Goal: Task Accomplishment & Management: Use online tool/utility

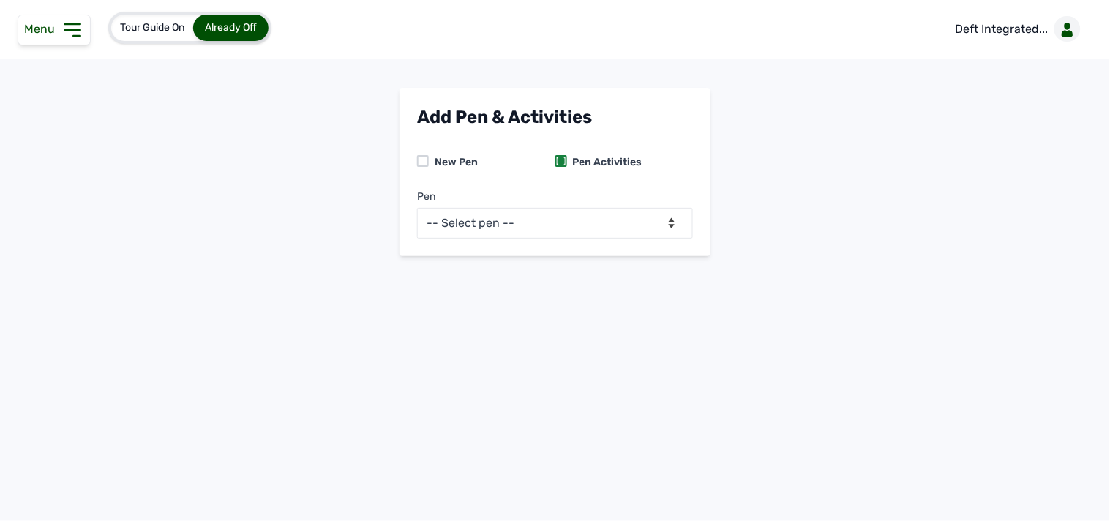
click at [81, 32] on icon at bounding box center [72, 29] width 23 height 23
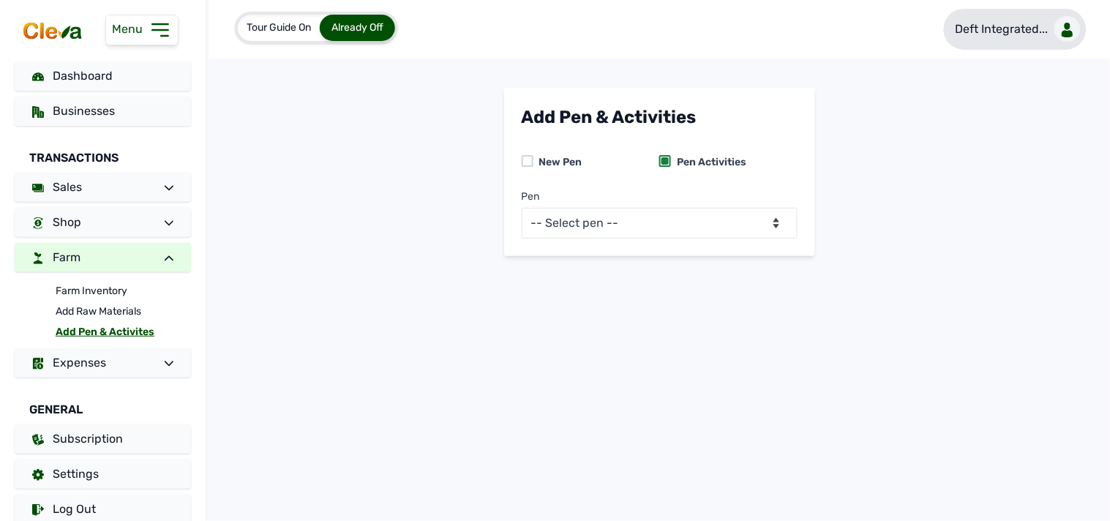
click at [554, 32] on p "Deft Integrated..." at bounding box center [1002, 29] width 93 height 18
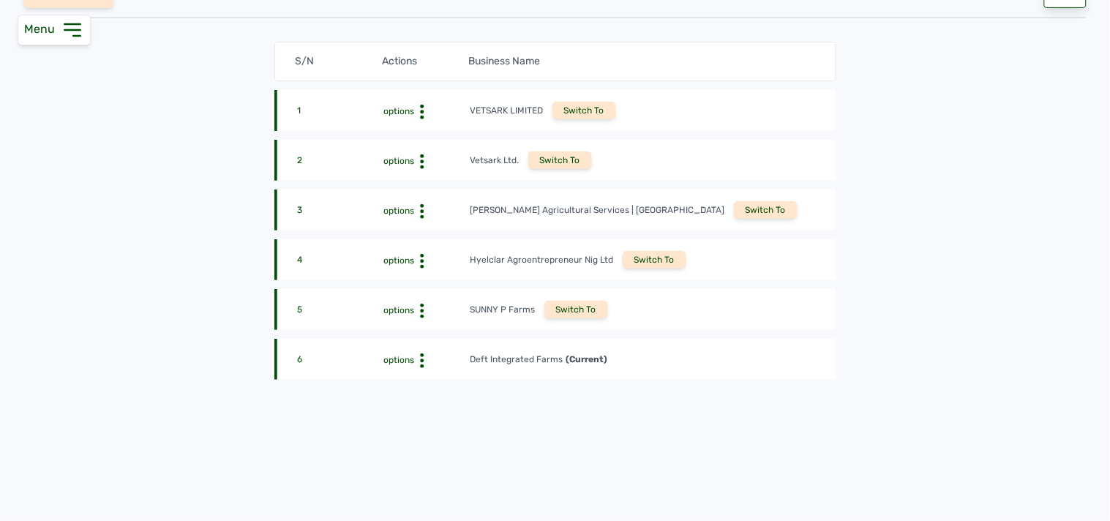
scroll to position [162, 0]
click at [554, 311] on div "Switch To" at bounding box center [576, 309] width 64 height 18
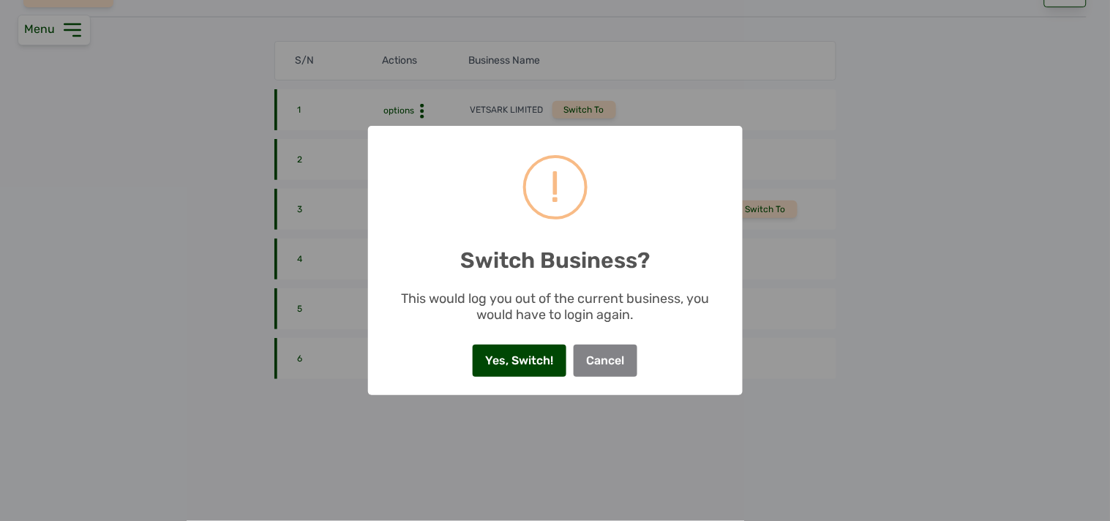
click at [513, 351] on button "Yes, Switch!" at bounding box center [520, 361] width 94 height 32
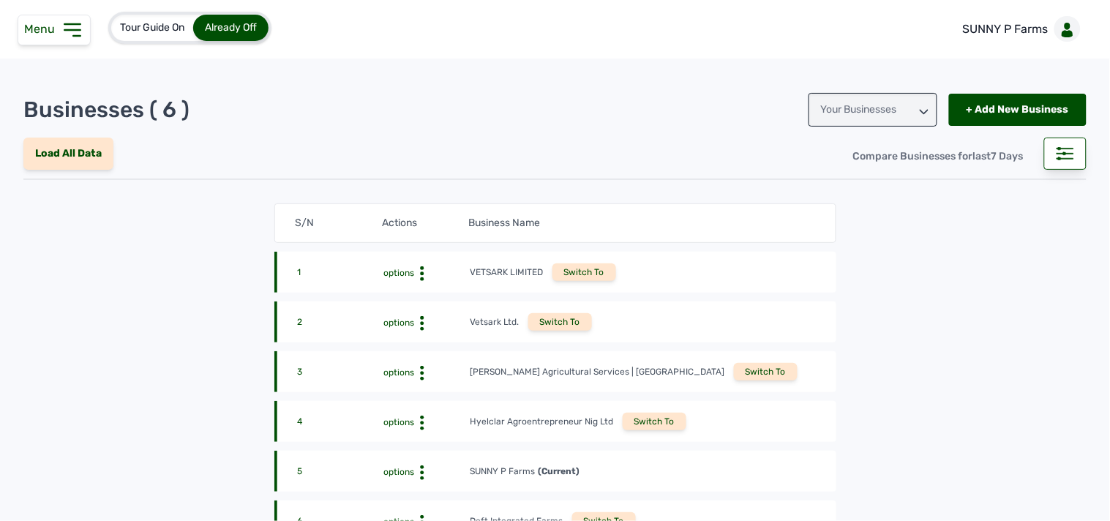
click at [72, 38] on icon at bounding box center [72, 29] width 23 height 23
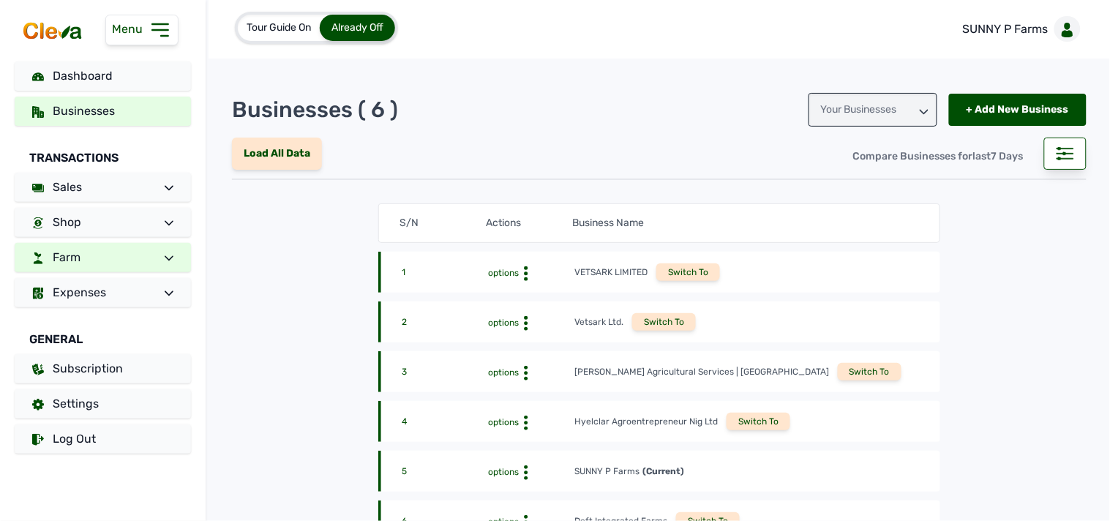
click at [170, 258] on icon at bounding box center [169, 257] width 9 height 5
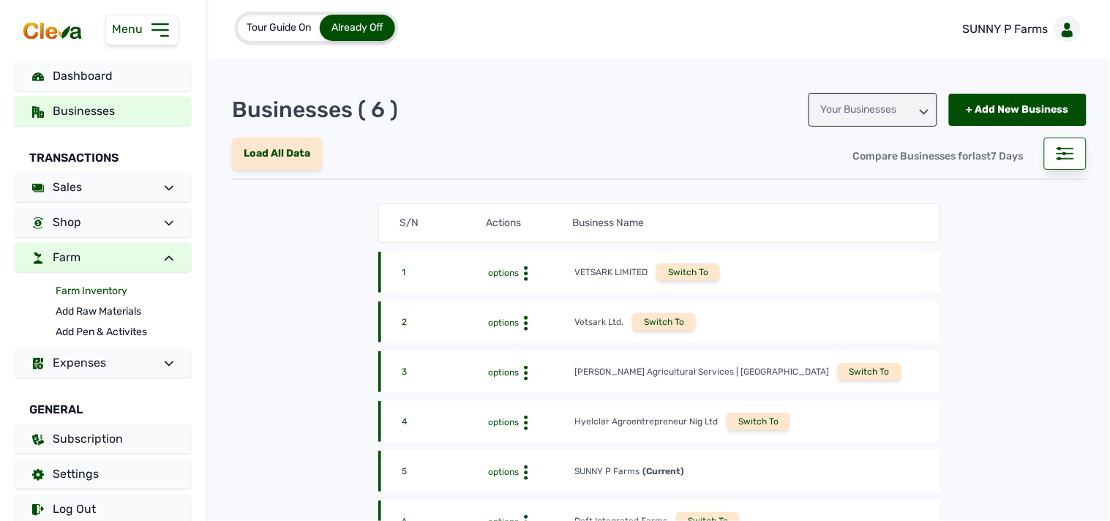
click at [105, 294] on link "Farm Inventory" at bounding box center [123, 291] width 135 height 20
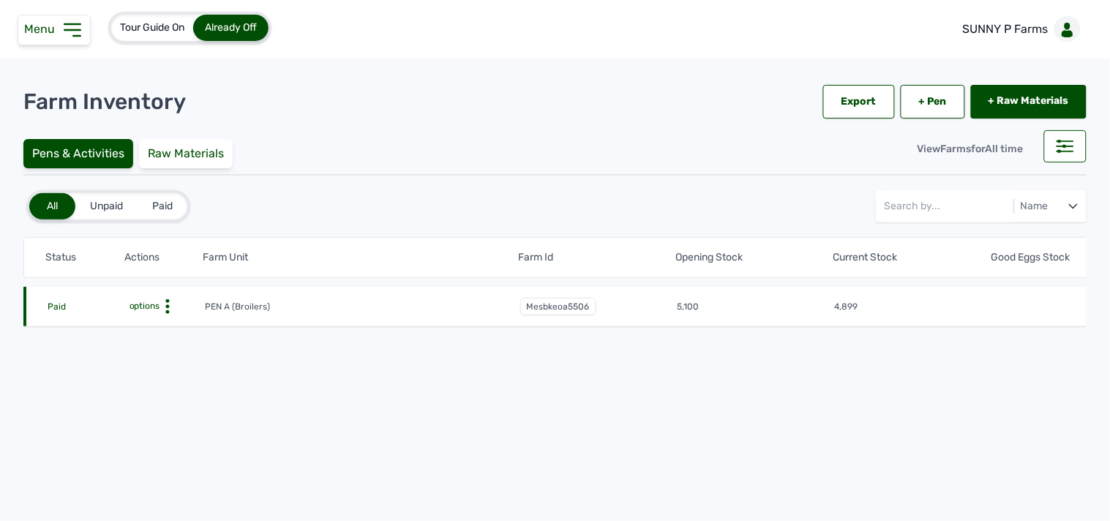
click at [166, 306] on circle at bounding box center [167, 307] width 4 height 4
click at [150, 321] on div "Farm Activities" at bounding box center [151, 330] width 104 height 18
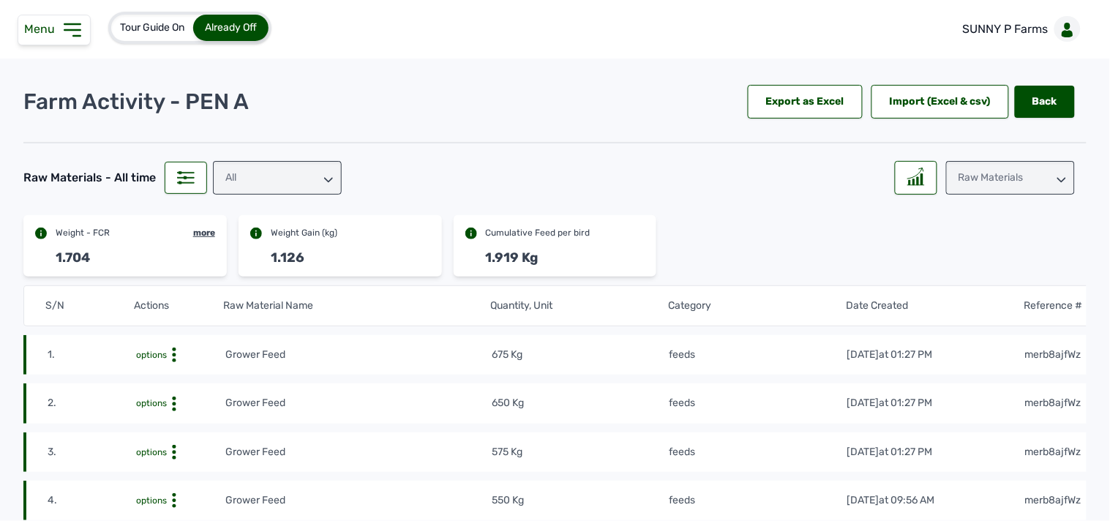
click at [959, 177] on div "Raw Materials" at bounding box center [1010, 178] width 129 height 34
click at [970, 249] on div "Weight" at bounding box center [1010, 243] width 129 height 26
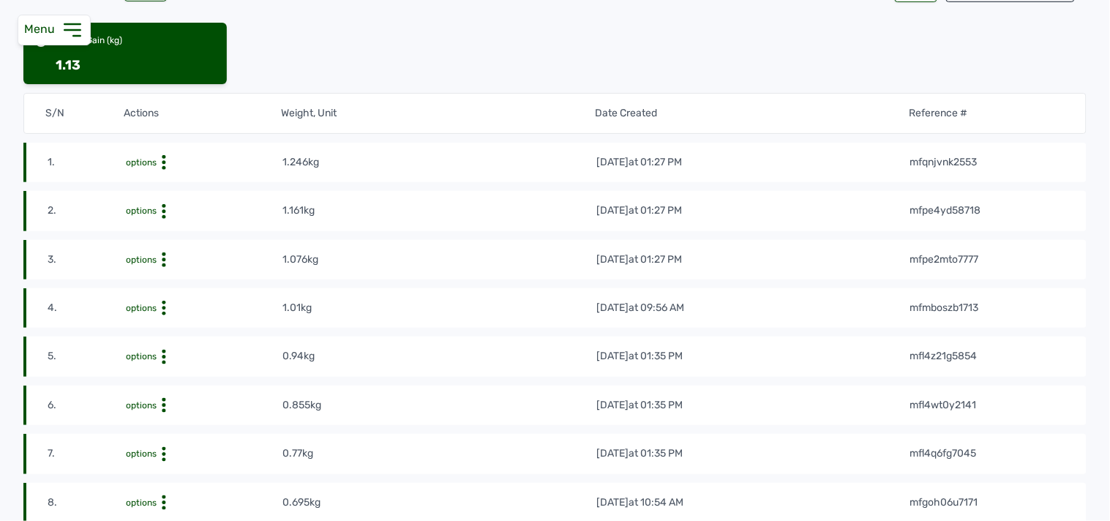
scroll to position [189, 0]
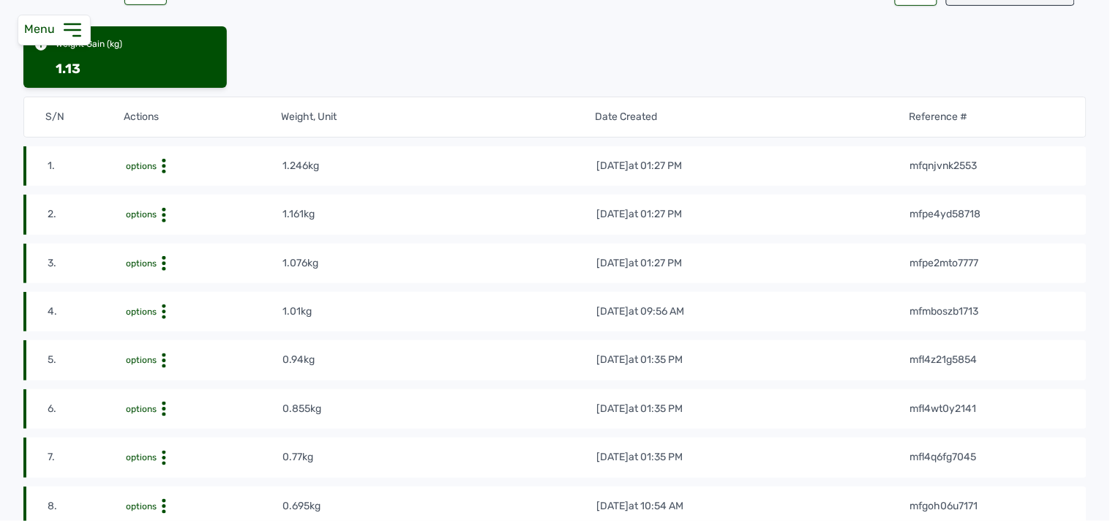
drag, startPoint x: 312, startPoint y: 281, endPoint x: 313, endPoint y: 183, distance: 98.1
drag, startPoint x: 280, startPoint y: 154, endPoint x: 273, endPoint y: 242, distance: 88.8
drag, startPoint x: 277, startPoint y: 261, endPoint x: 302, endPoint y: 258, distance: 25.9
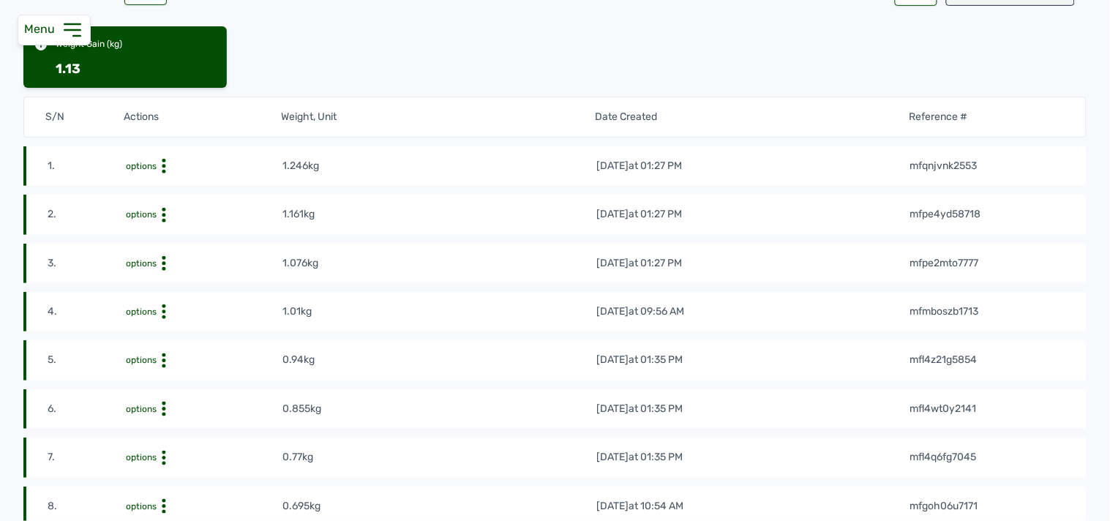
click at [302, 258] on tr "3. options 1.076kg [DATE] 01:27 PM mfpe2mto7777" at bounding box center [554, 264] width 1063 height 40
click at [302, 258] on td "1.076kg" at bounding box center [439, 263] width 314 height 16
drag, startPoint x: 282, startPoint y: 261, endPoint x: 332, endPoint y: 268, distance: 50.2
click at [333, 269] on td "1.076kg" at bounding box center [439, 263] width 314 height 16
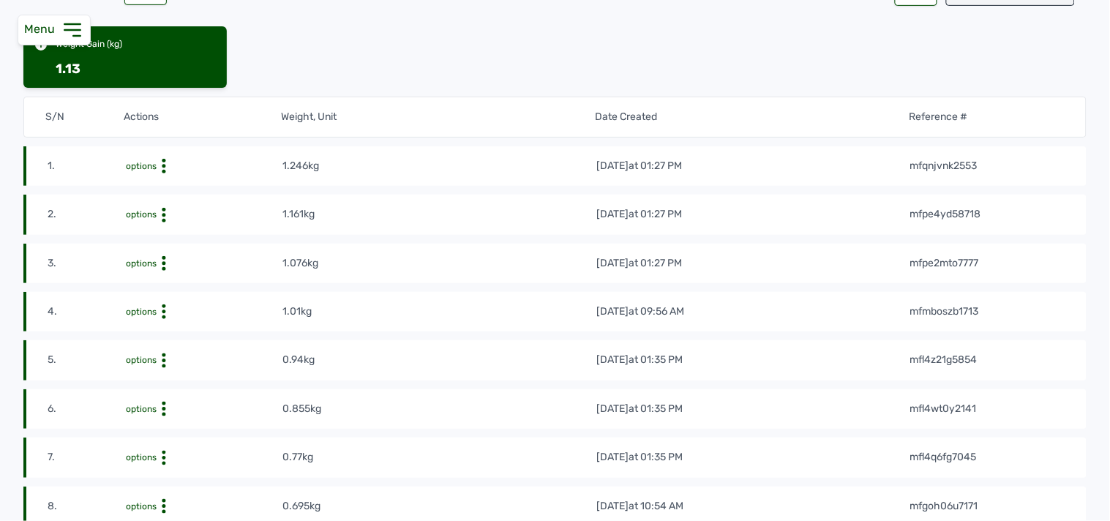
click at [282, 258] on td "1.076kg" at bounding box center [439, 263] width 314 height 16
click at [288, 260] on td "1.076kg" at bounding box center [439, 263] width 314 height 16
drag, startPoint x: 288, startPoint y: 260, endPoint x: 325, endPoint y: 263, distance: 36.8
click at [325, 263] on td "1.076kg" at bounding box center [439, 263] width 314 height 16
